Goal: Transaction & Acquisition: Purchase product/service

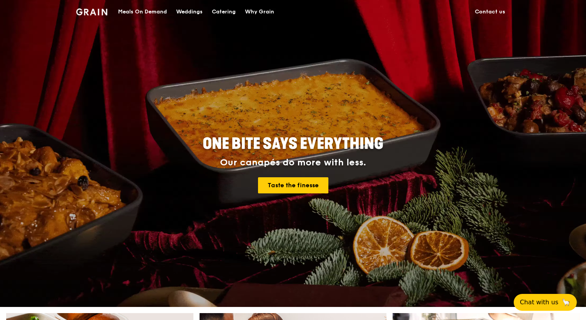
click at [217, 9] on div "Catering" at bounding box center [224, 11] width 24 height 23
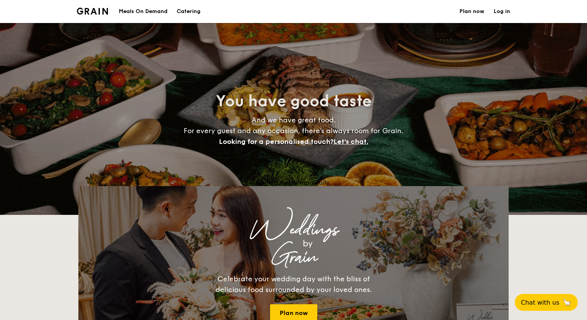
select select
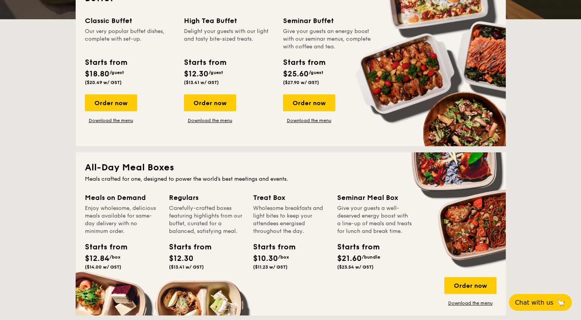
scroll to position [155, 0]
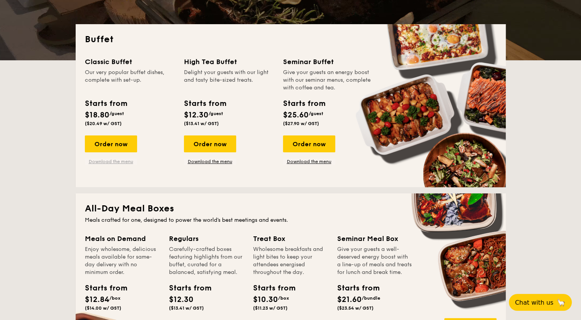
click at [108, 161] on link "Download the menu" at bounding box center [111, 162] width 52 height 6
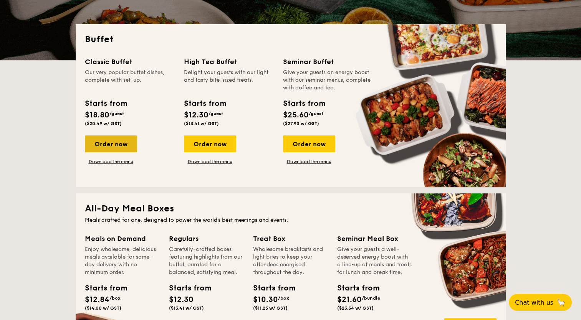
click at [116, 141] on div "Order now" at bounding box center [111, 144] width 52 height 17
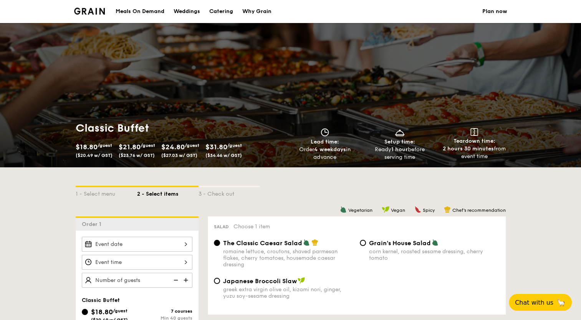
scroll to position [205, 0]
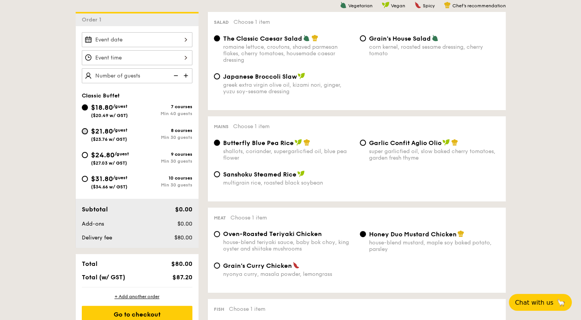
click at [86, 131] on input "$21.80 /guest ($23.76 w/ GST) 8 courses Min 30 guests" at bounding box center [85, 131] width 6 height 6
radio input "true"
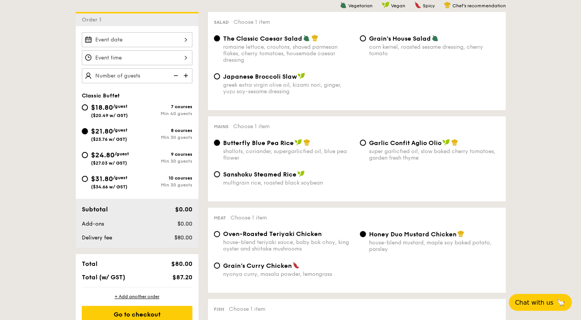
radio input "true"
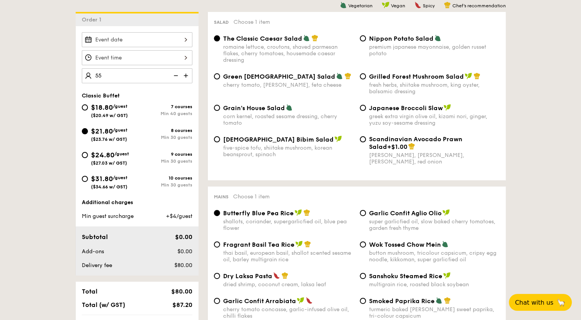
type input "55 guests"
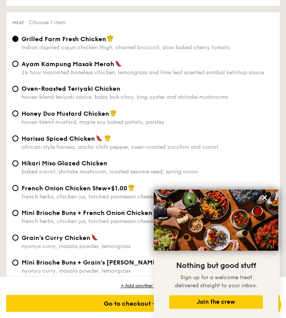
scroll to position [1027, 0]
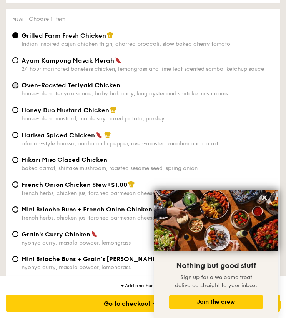
click at [17, 88] on input "Oven-Roasted Teriyaki Chicken house-blend teriyaki sauce, baby bok choy, king o…" at bounding box center [15, 85] width 6 height 6
radio input "true"
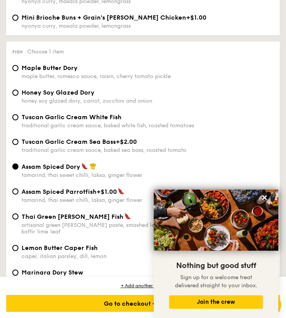
scroll to position [1311, 0]
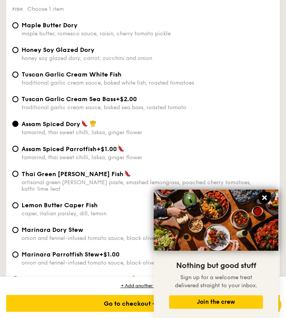
click at [263, 201] on icon at bounding box center [264, 197] width 7 height 7
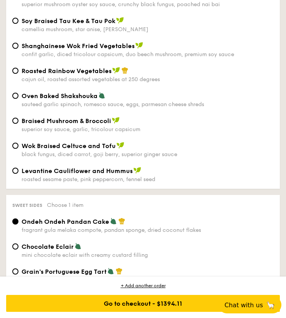
scroll to position [1641, 0]
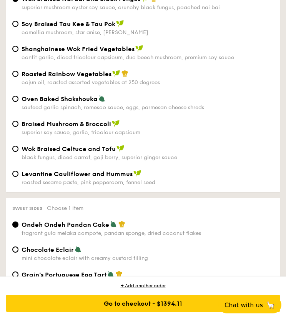
drag, startPoint x: 19, startPoint y: 169, endPoint x: 28, endPoint y: 169, distance: 9.6
click at [19, 161] on div "Wok Braised Celtuce and Tofu black fungus, diced carrot, goji berry, superior g…" at bounding box center [142, 153] width 267 height 16
click at [20, 161] on div "Wok Braised Celtuce and Tofu black fungus, diced carrot, goji berry, superior g…" at bounding box center [142, 153] width 267 height 16
click at [17, 152] on input "Wok Braised Celtuce and Tofu black fungus, diced carrot, goji berry, superior g…" at bounding box center [15, 149] width 6 height 6
radio input "true"
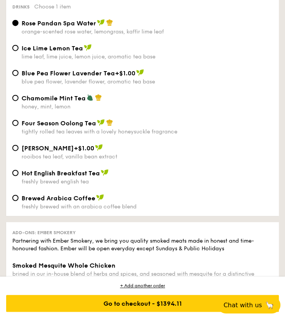
scroll to position [2329, 0]
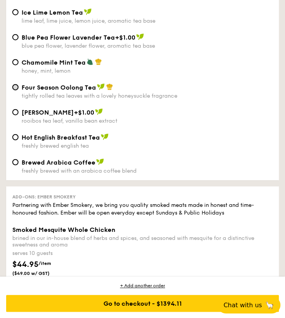
click at [14, 90] on input "Four Season Oolong Tea tightly rolled tea leaves with a lovely honeysuckle frag…" at bounding box center [15, 87] width 6 height 6
radio input "true"
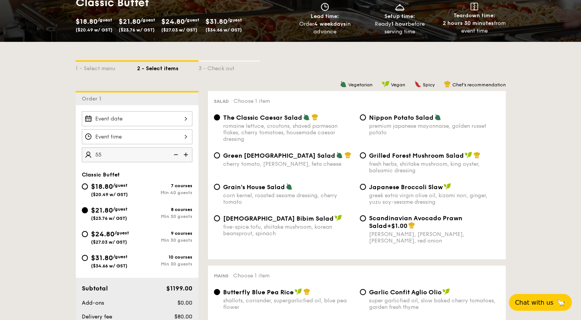
scroll to position [176, 0]
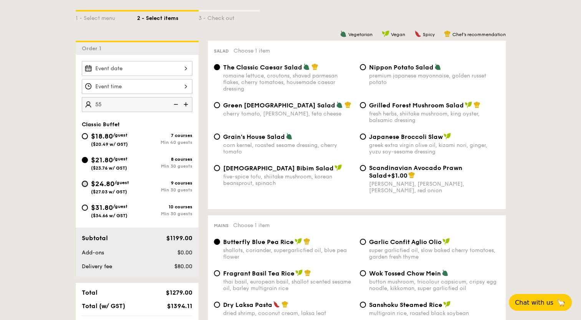
click at [84, 181] on input "$24.80 /guest ($27.03 w/ GST) 9 courses Min 30 guests" at bounding box center [85, 184] width 6 height 6
radio input "true"
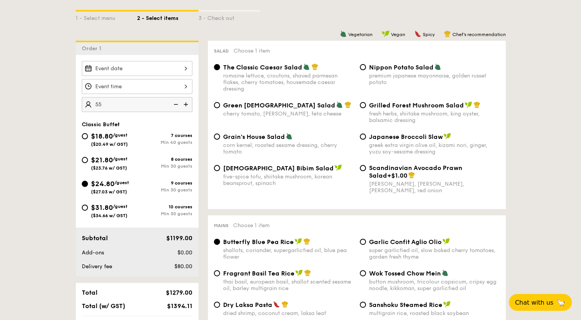
radio input "true"
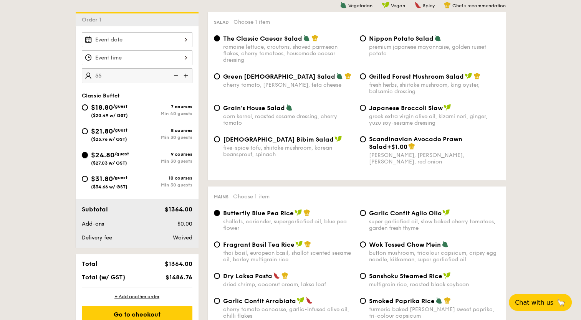
scroll to position [0, 0]
